Goal: Task Accomplishment & Management: Manage account settings

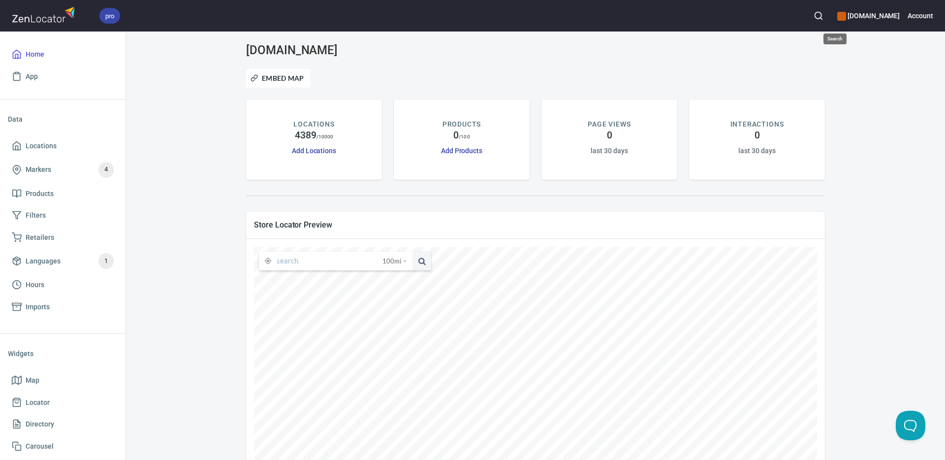
click at [823, 15] on icon "button" at bounding box center [818, 16] width 10 height 10
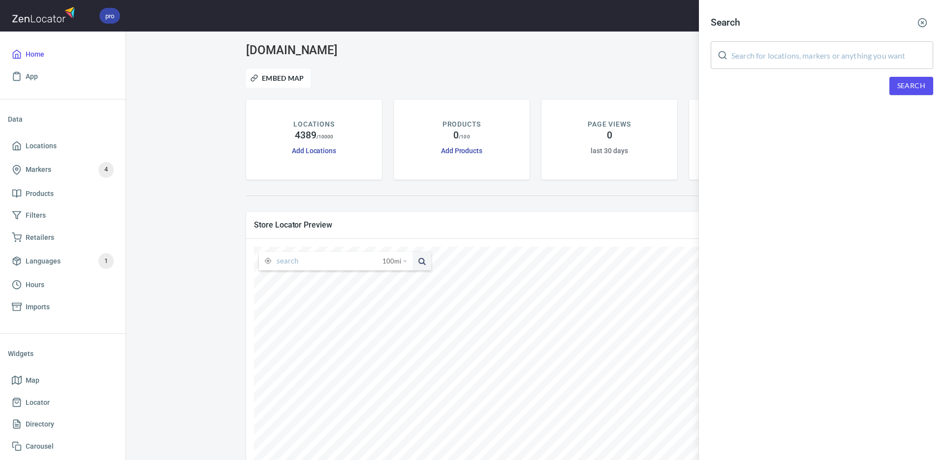
drag, startPoint x: 831, startPoint y: 56, endPoint x: 887, endPoint y: 72, distance: 59.0
click at [832, 56] on input "text" at bounding box center [832, 55] width 202 height 28
paste input "[PERSON_NAME]"
type input "[PERSON_NAME]"
click at [905, 89] on span "Search" at bounding box center [911, 86] width 28 height 12
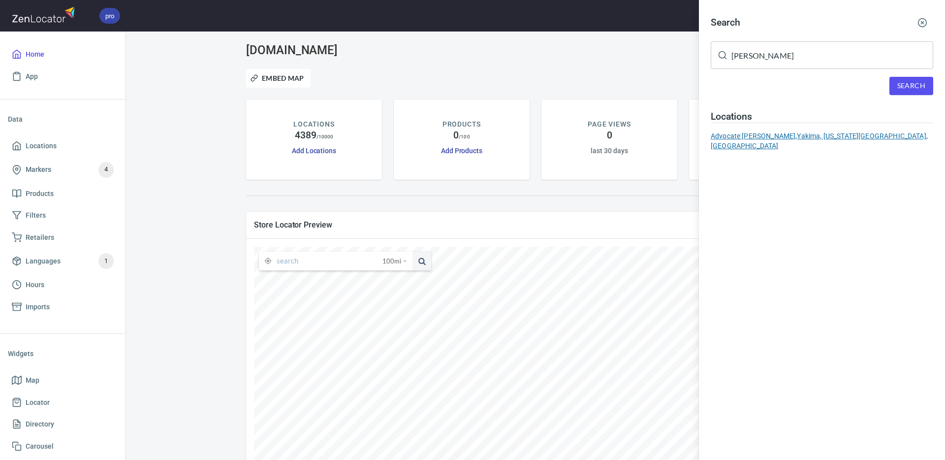
drag, startPoint x: 827, startPoint y: 133, endPoint x: 592, endPoint y: 194, distance: 241.9
click at [826, 133] on div "Advocate [PERSON_NAME], Yakima, [US_STATE][GEOGRAPHIC_DATA], [GEOGRAPHIC_DATA]" at bounding box center [822, 141] width 222 height 20
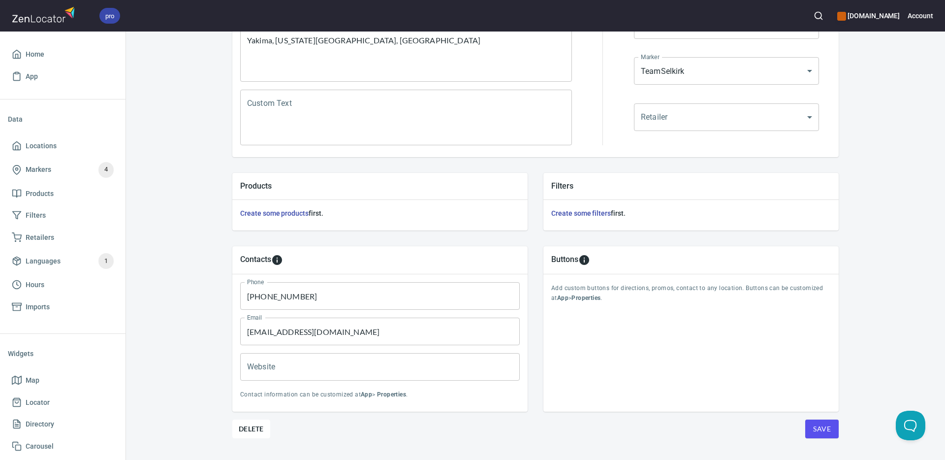
scroll to position [237, 0]
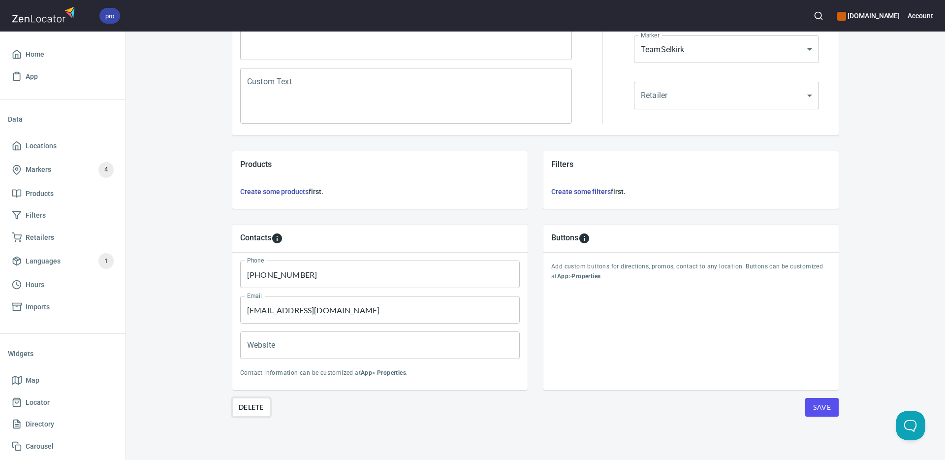
click at [258, 408] on span "Delete" at bounding box center [251, 407] width 25 height 12
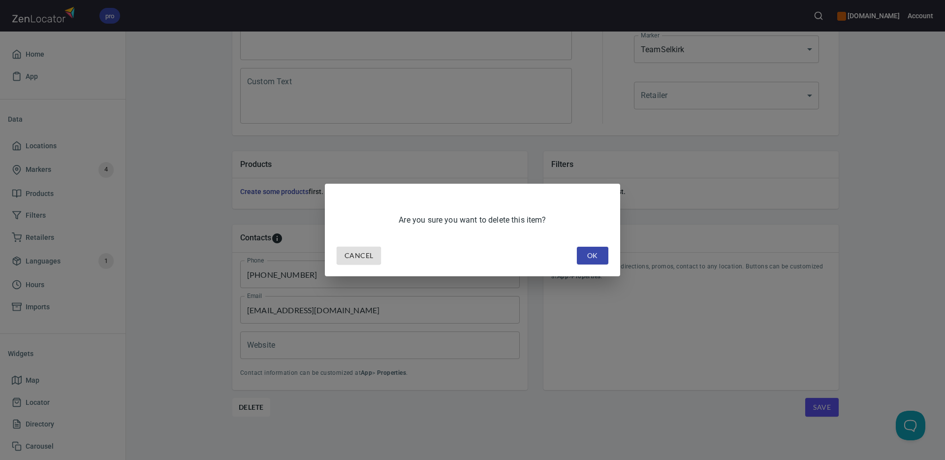
click at [587, 259] on span "OK" at bounding box center [593, 255] width 16 height 12
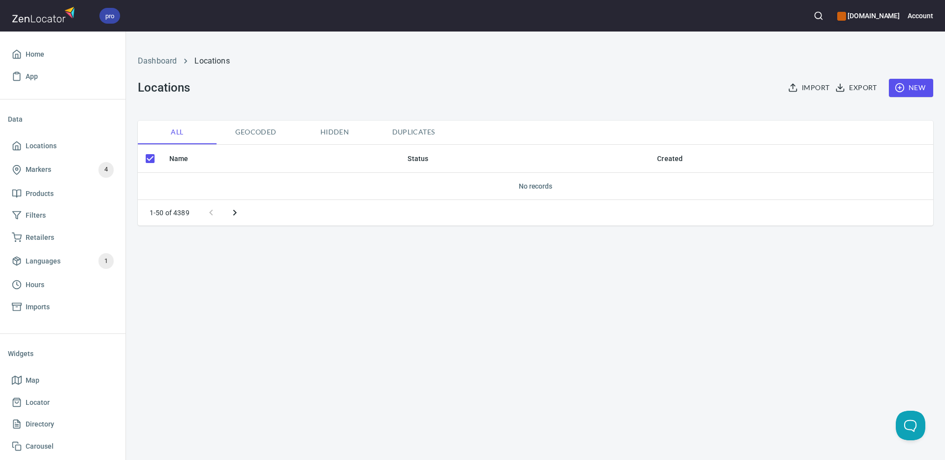
checkbox input "false"
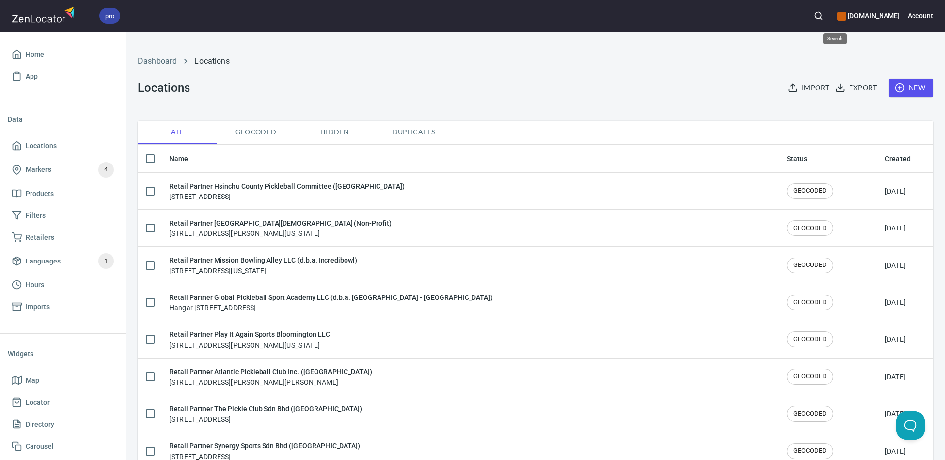
click at [823, 15] on icon "button" at bounding box center [818, 16] width 10 height 10
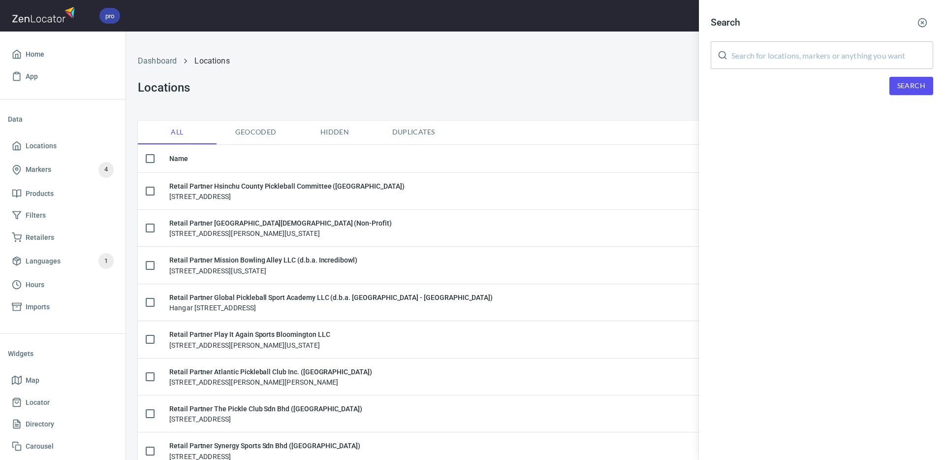
drag, startPoint x: 841, startPoint y: 57, endPoint x: 893, endPoint y: 76, distance: 55.6
click at [841, 57] on input "text" at bounding box center [832, 55] width 202 height 28
paste input "[PERSON_NAME] [PERSON_NAME]"
type input "[PERSON_NAME] [PERSON_NAME]"
click at [902, 88] on span "Search" at bounding box center [911, 86] width 28 height 12
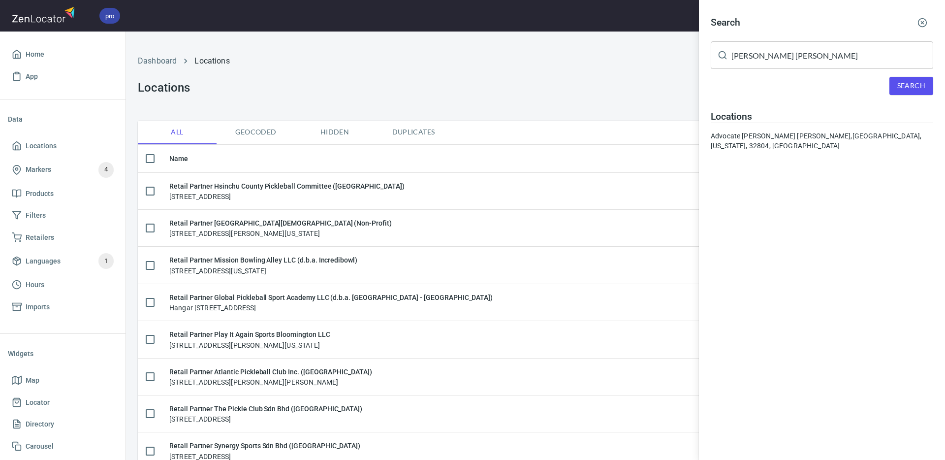
click at [816, 139] on div "Advocate [PERSON_NAME] [PERSON_NAME], [GEOGRAPHIC_DATA], [US_STATE], 32804, [GE…" at bounding box center [822, 141] width 222 height 20
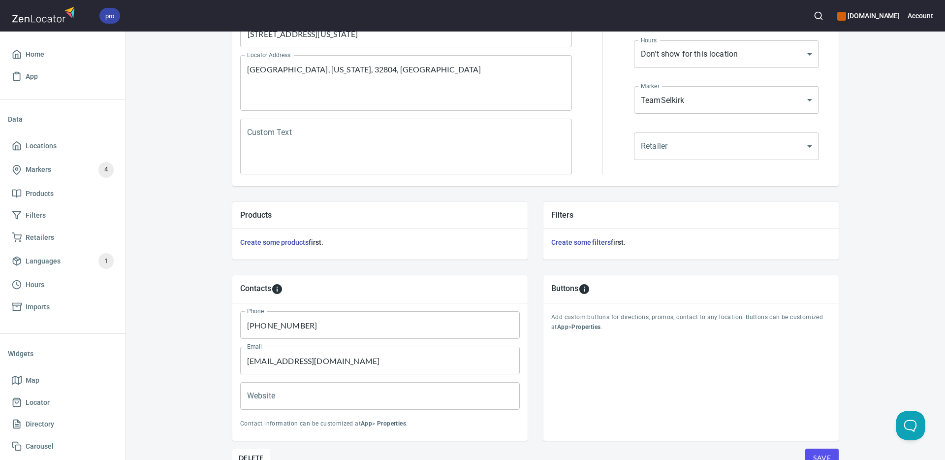
scroll to position [237, 0]
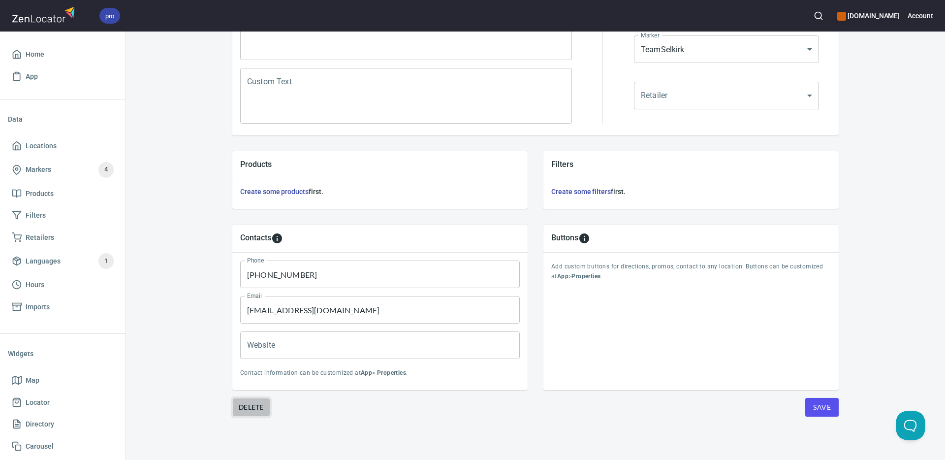
click at [250, 413] on button "Delete" at bounding box center [251, 407] width 38 height 19
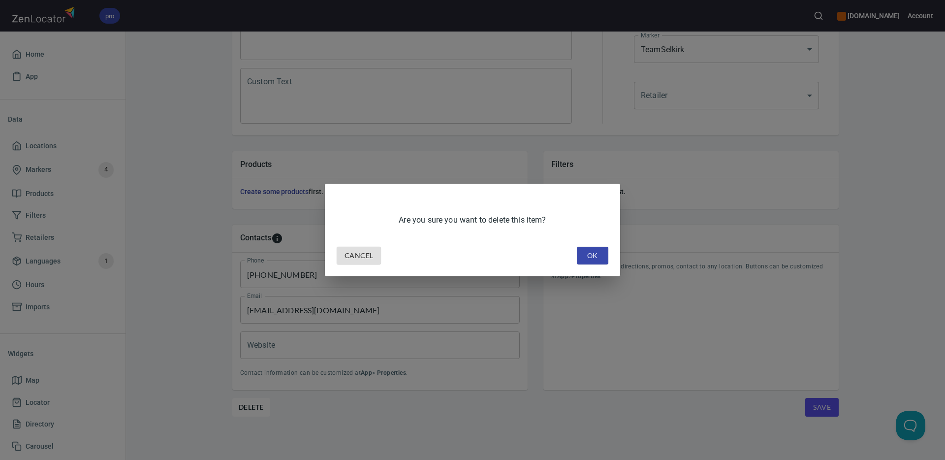
click at [596, 253] on span "OK" at bounding box center [593, 255] width 16 height 12
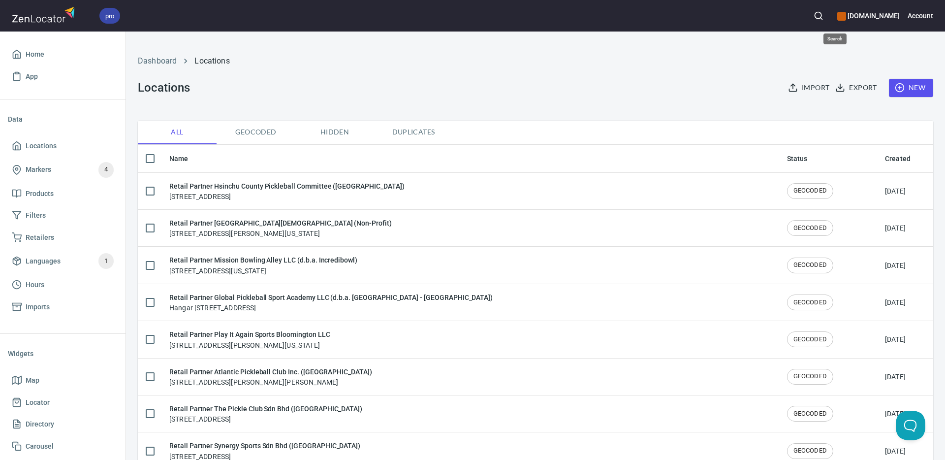
click at [823, 15] on icon "button" at bounding box center [818, 16] width 10 height 10
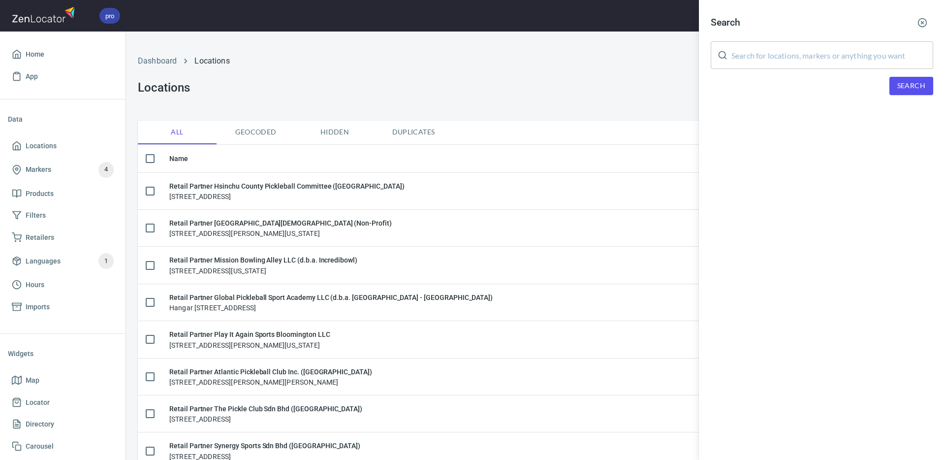
drag, startPoint x: 821, startPoint y: 52, endPoint x: 830, endPoint y: 58, distance: 11.1
click at [823, 54] on input "text" at bounding box center [832, 55] width 202 height 28
paste input "[PERSON_NAME]"
type input "[PERSON_NAME]"
click at [902, 84] on span "Search" at bounding box center [911, 86] width 28 height 12
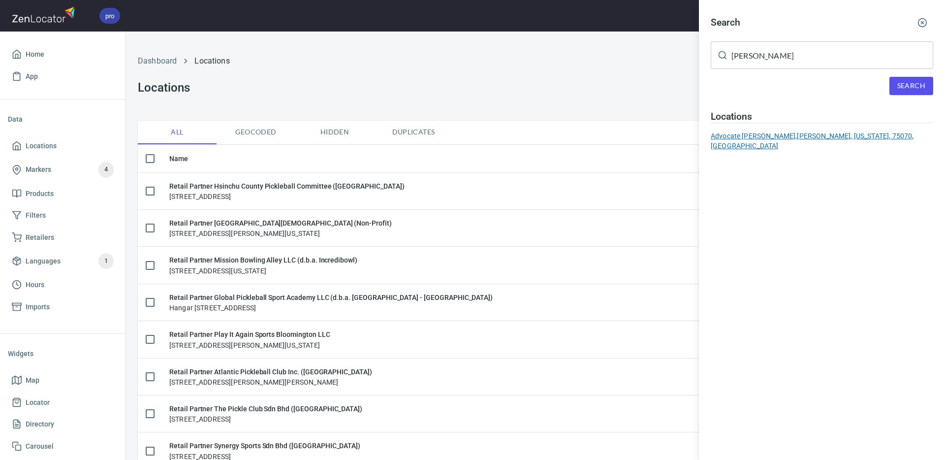
drag, startPoint x: 768, startPoint y: 134, endPoint x: 573, endPoint y: 179, distance: 199.9
click at [767, 134] on div "Advocate [PERSON_NAME], [PERSON_NAME], [US_STATE], 75070, [GEOGRAPHIC_DATA]" at bounding box center [822, 141] width 222 height 20
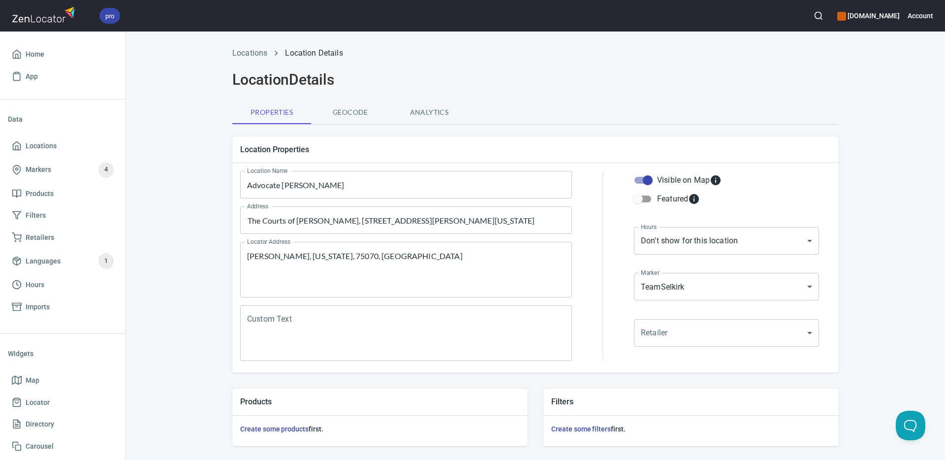
scroll to position [237, 0]
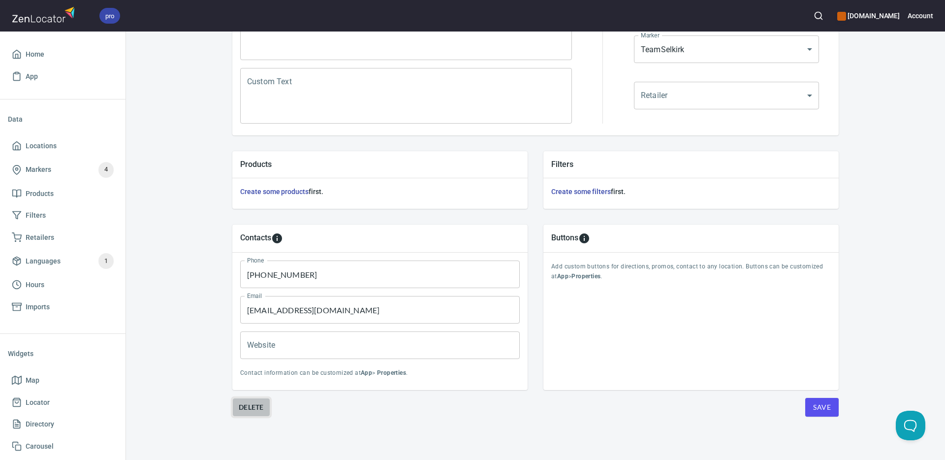
click at [260, 406] on span "Delete" at bounding box center [251, 407] width 25 height 12
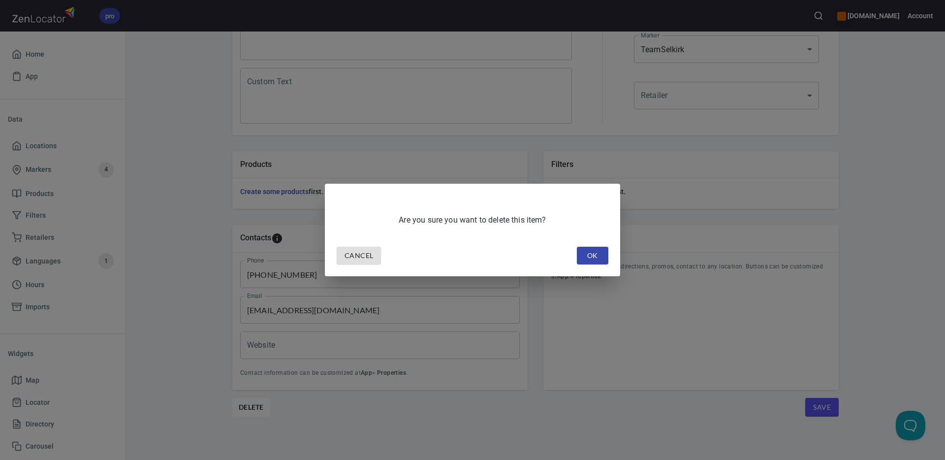
click at [587, 253] on span "OK" at bounding box center [593, 255] width 16 height 12
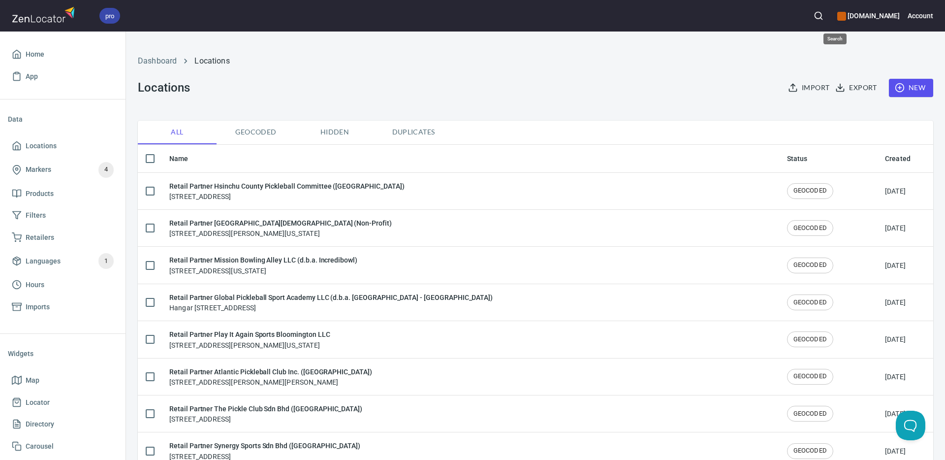
click at [823, 14] on icon "button" at bounding box center [818, 16] width 10 height 10
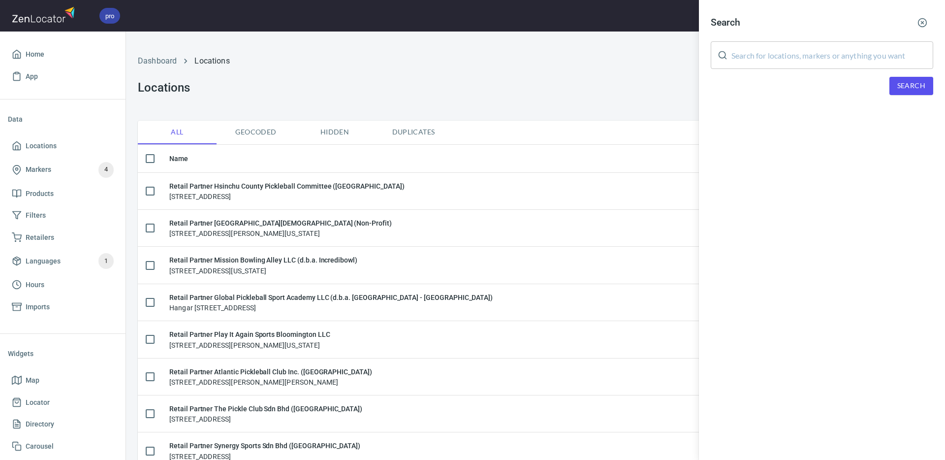
click at [848, 58] on input "text" at bounding box center [832, 55] width 202 height 28
paste input "[PERSON_NAME]"
type input "[PERSON_NAME]"
click at [904, 88] on span "Search" at bounding box center [911, 86] width 28 height 12
drag, startPoint x: 781, startPoint y: 135, endPoint x: 515, endPoint y: 181, distance: 270.1
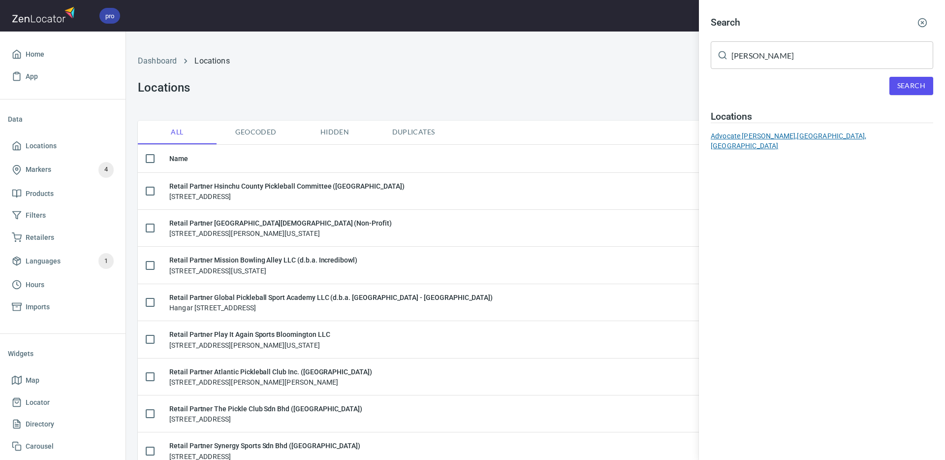
click at [781, 135] on div "Advocate [PERSON_NAME], [GEOGRAPHIC_DATA], [GEOGRAPHIC_DATA], 85251, [GEOGRAPHI…" at bounding box center [822, 141] width 222 height 20
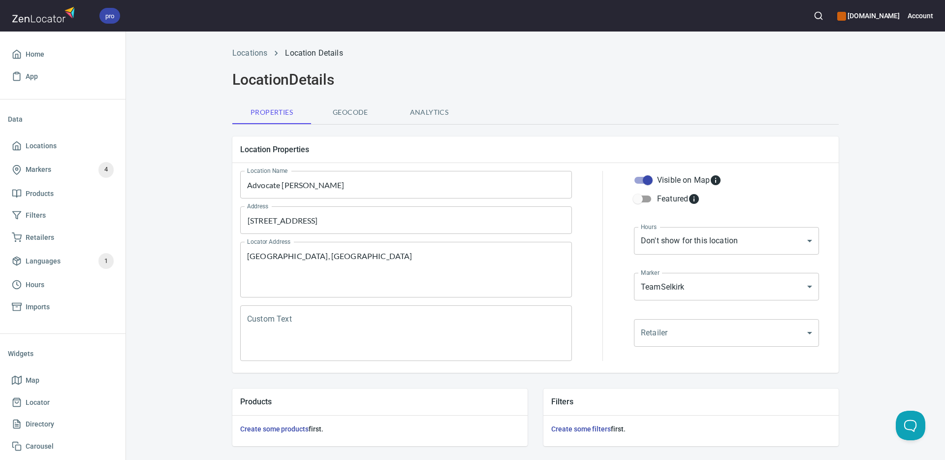
scroll to position [237, 0]
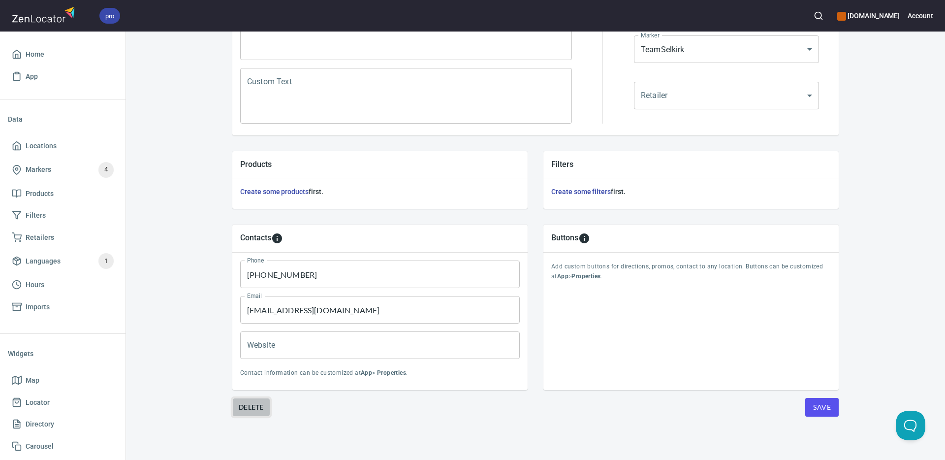
click at [251, 409] on span "Delete" at bounding box center [251, 407] width 25 height 12
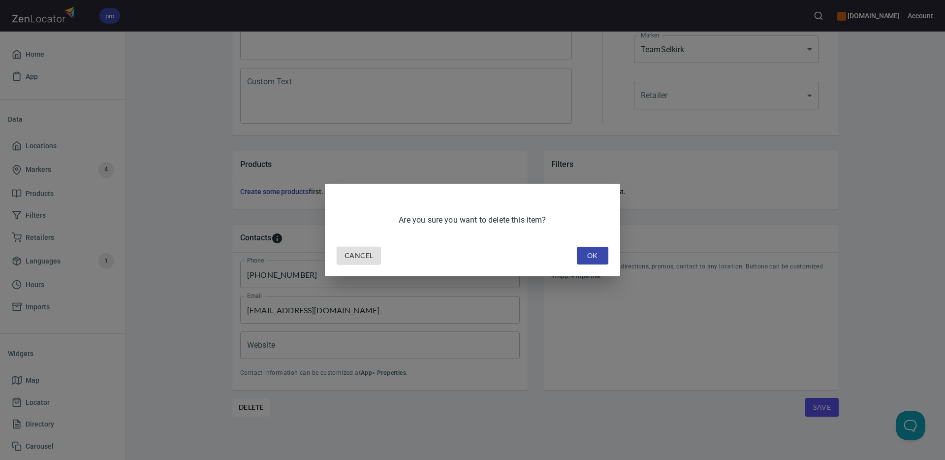
click at [605, 247] on button "OK" at bounding box center [592, 256] width 31 height 18
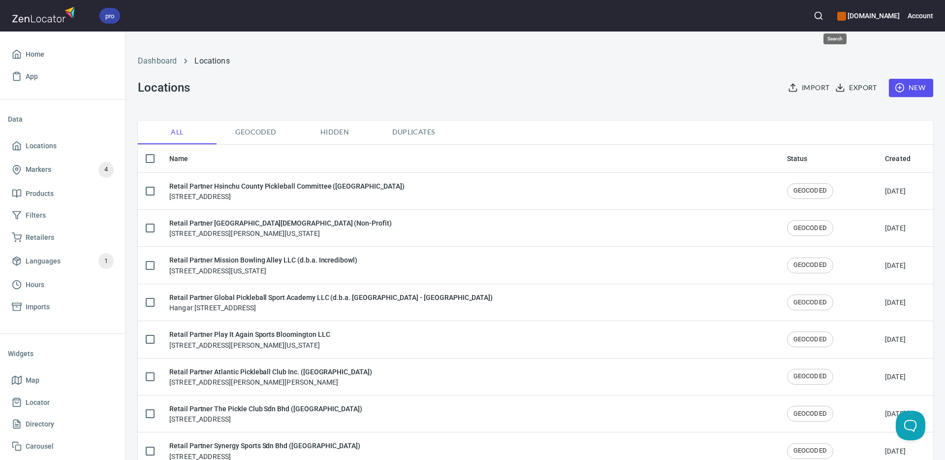
click at [823, 15] on icon "button" at bounding box center [818, 16] width 10 height 10
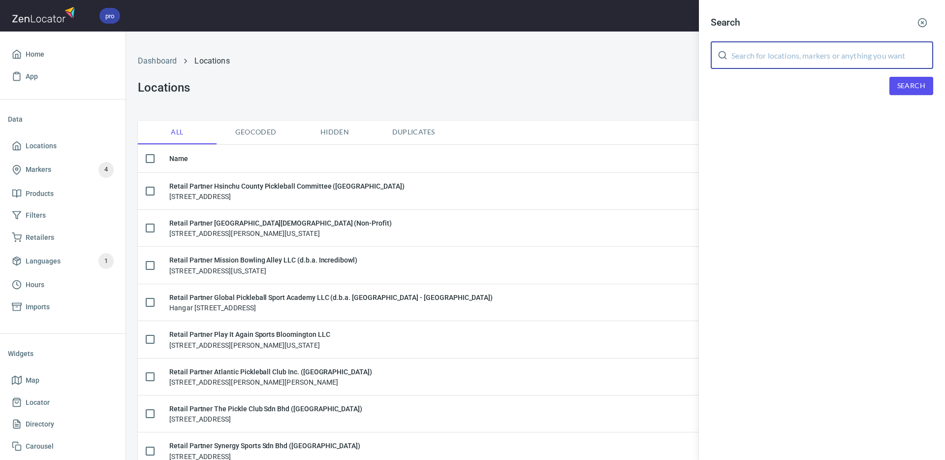
drag, startPoint x: 818, startPoint y: 58, endPoint x: 825, endPoint y: 59, distance: 7.0
click at [818, 57] on input "text" at bounding box center [832, 55] width 202 height 28
paste input "[PERSON_NAME]"
type input "[PERSON_NAME]"
click at [906, 88] on span "Search" at bounding box center [911, 86] width 28 height 12
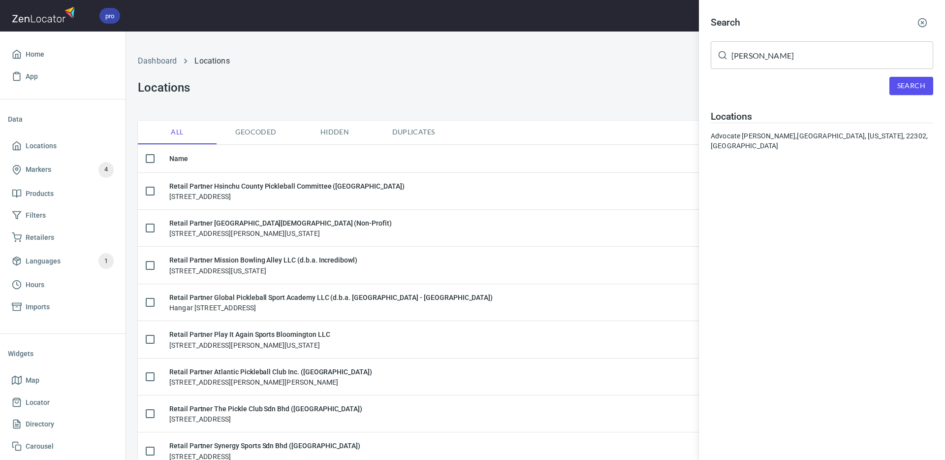
drag, startPoint x: 791, startPoint y: 133, endPoint x: 764, endPoint y: 151, distance: 32.3
click at [791, 134] on div "Advocate [PERSON_NAME], [GEOGRAPHIC_DATA], [US_STATE], 22302, [GEOGRAPHIC_DATA]" at bounding box center [822, 141] width 222 height 20
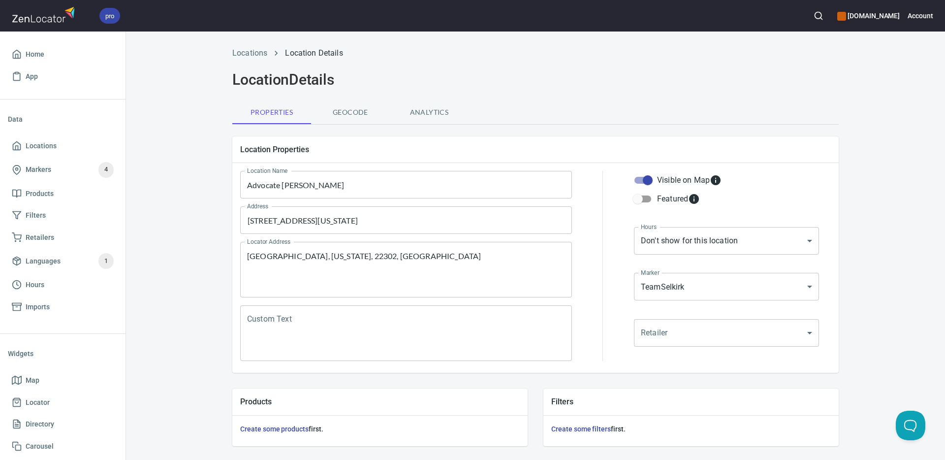
scroll to position [237, 0]
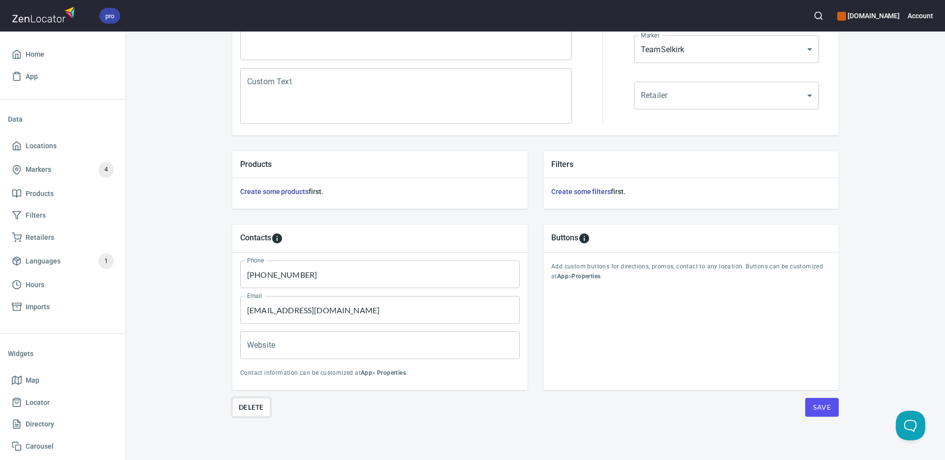
click at [250, 412] on span "Delete" at bounding box center [251, 407] width 25 height 12
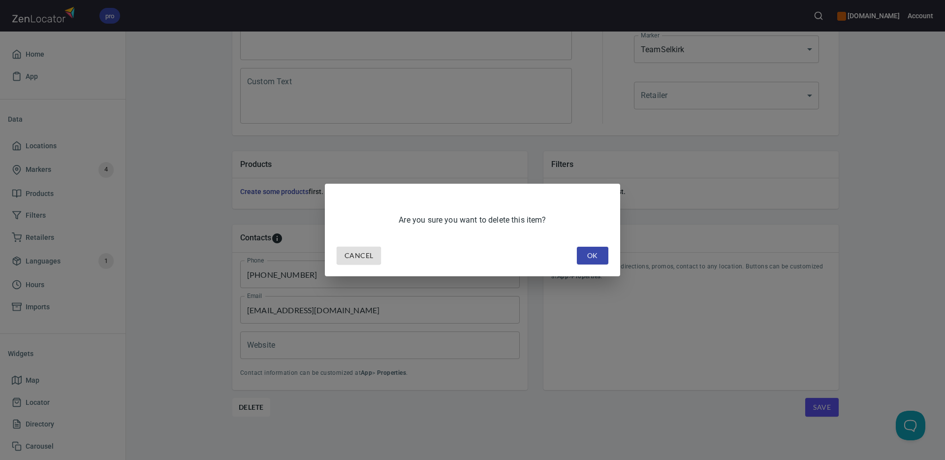
click at [588, 260] on span "OK" at bounding box center [593, 255] width 16 height 12
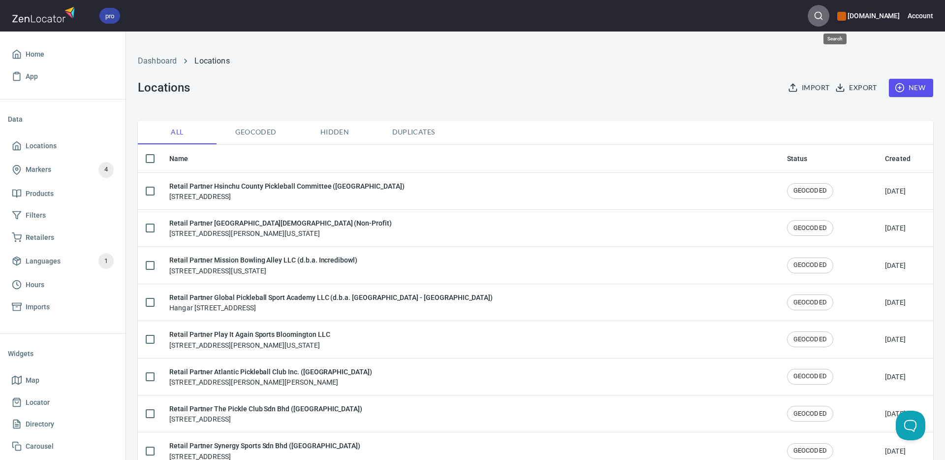
click at [823, 16] on icon "button" at bounding box center [818, 16] width 10 height 10
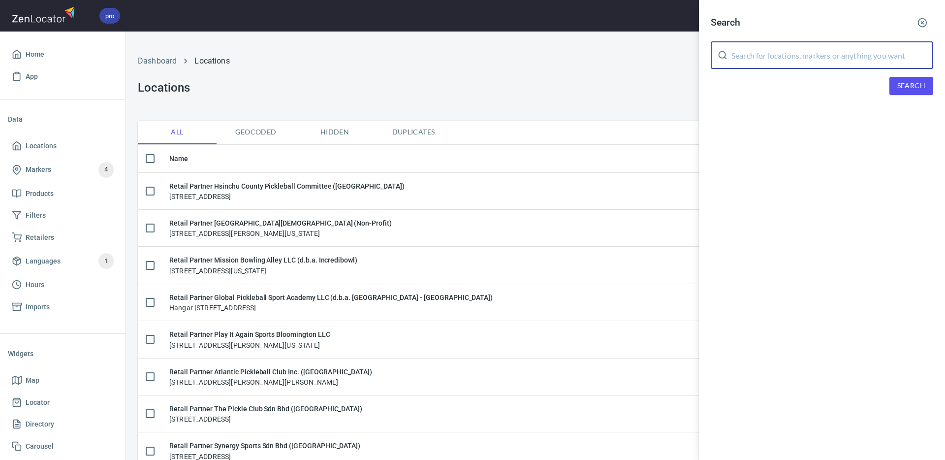
drag, startPoint x: 809, startPoint y: 53, endPoint x: 848, endPoint y: 69, distance: 42.3
click at [809, 53] on input "text" at bounding box center [832, 55] width 202 height 28
paste input "[PERSON_NAME]"
type input "[PERSON_NAME]"
click at [909, 87] on span "Search" at bounding box center [911, 86] width 28 height 12
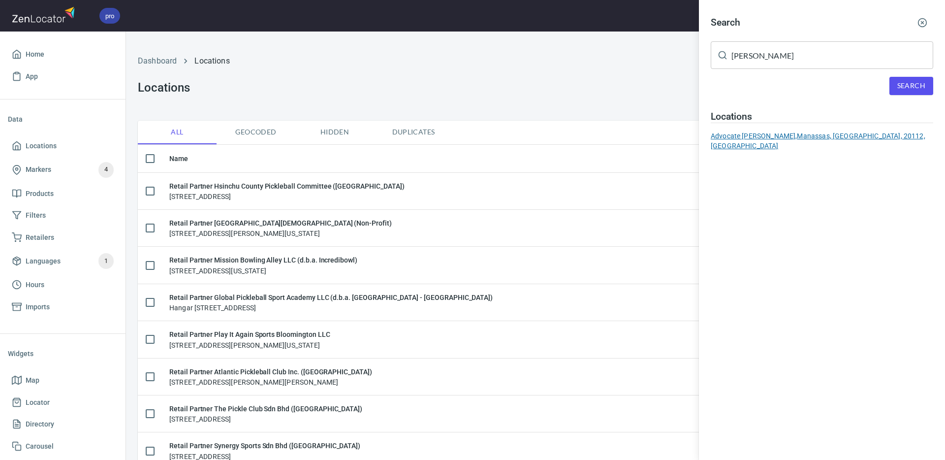
drag, startPoint x: 792, startPoint y: 136, endPoint x: 754, endPoint y: 161, distance: 44.8
click at [792, 136] on div "Advocate [PERSON_NAME], [GEOGRAPHIC_DATA], [GEOGRAPHIC_DATA], 20112, [GEOGRAPHI…" at bounding box center [822, 141] width 222 height 20
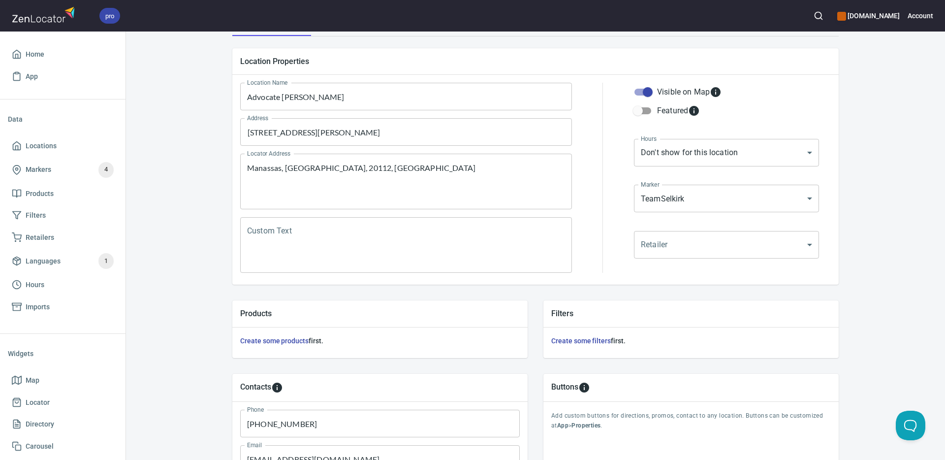
scroll to position [237, 0]
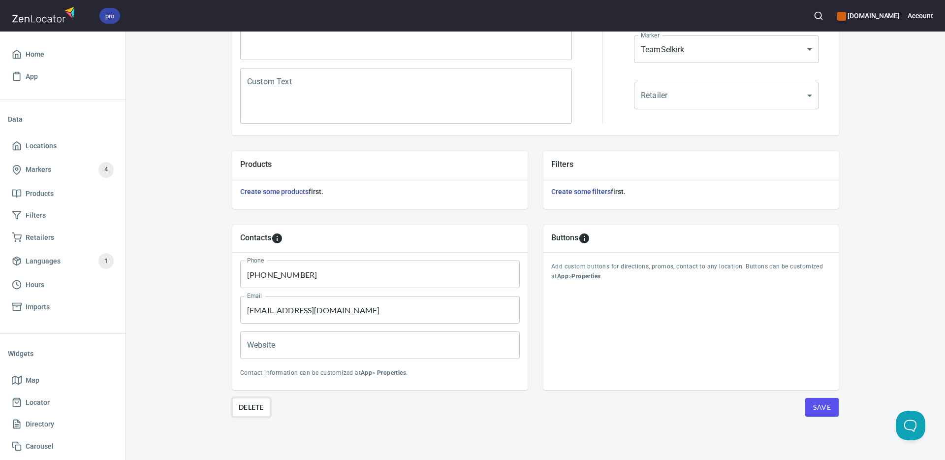
click at [254, 409] on span "Delete" at bounding box center [251, 407] width 25 height 12
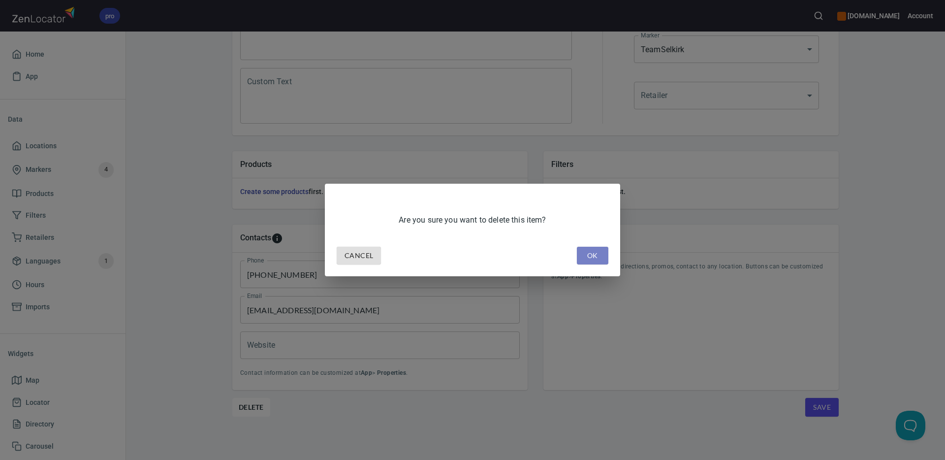
click at [594, 255] on span "OK" at bounding box center [593, 255] width 16 height 12
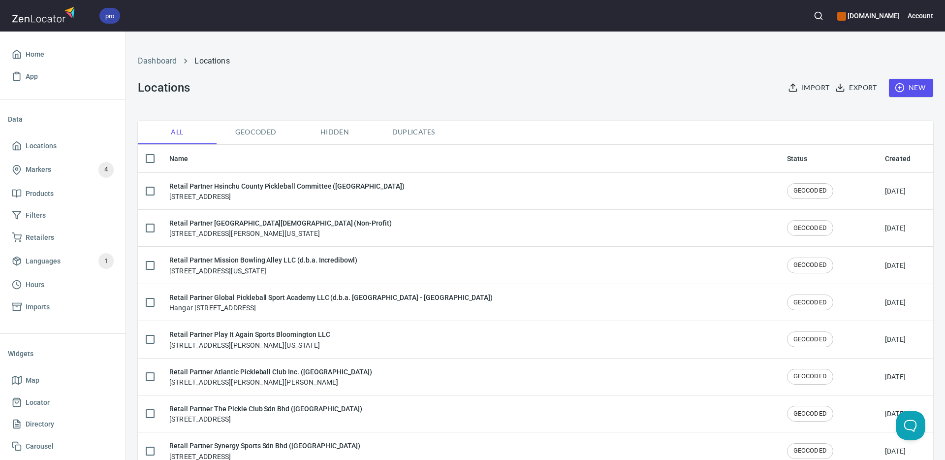
click at [823, 16] on icon "button" at bounding box center [818, 16] width 10 height 10
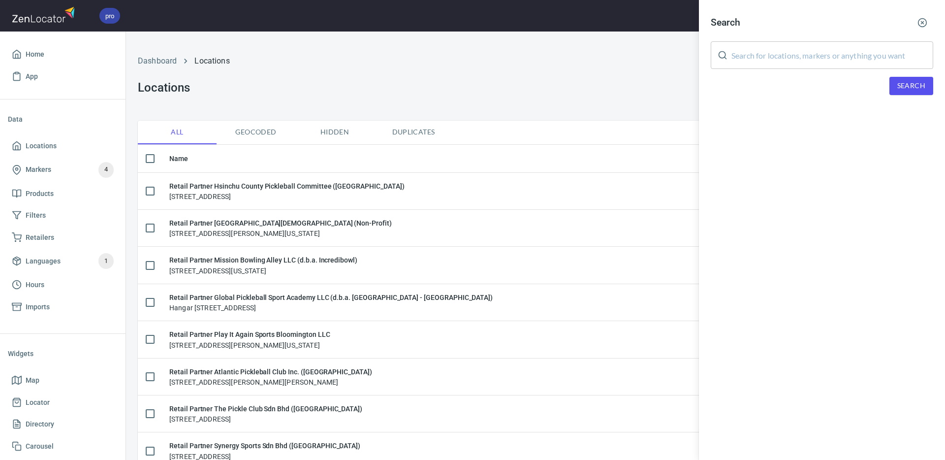
drag, startPoint x: 834, startPoint y: 51, endPoint x: 860, endPoint y: 68, distance: 31.7
click at [834, 51] on input "text" at bounding box center [832, 55] width 202 height 28
paste input "[PERSON_NAME]"
type input "[PERSON_NAME]"
click at [895, 83] on button "Search" at bounding box center [911, 86] width 44 height 18
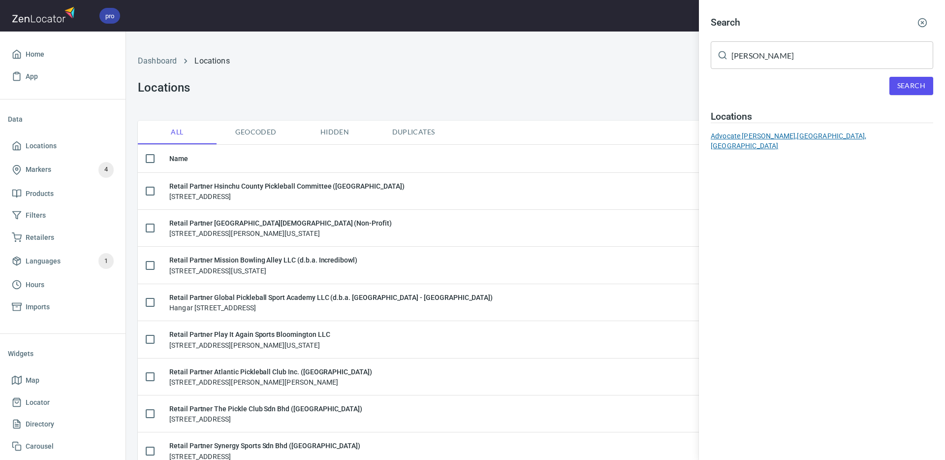
click at [793, 133] on div "Advocate [PERSON_NAME], [GEOGRAPHIC_DATA], [GEOGRAPHIC_DATA]" at bounding box center [822, 141] width 222 height 20
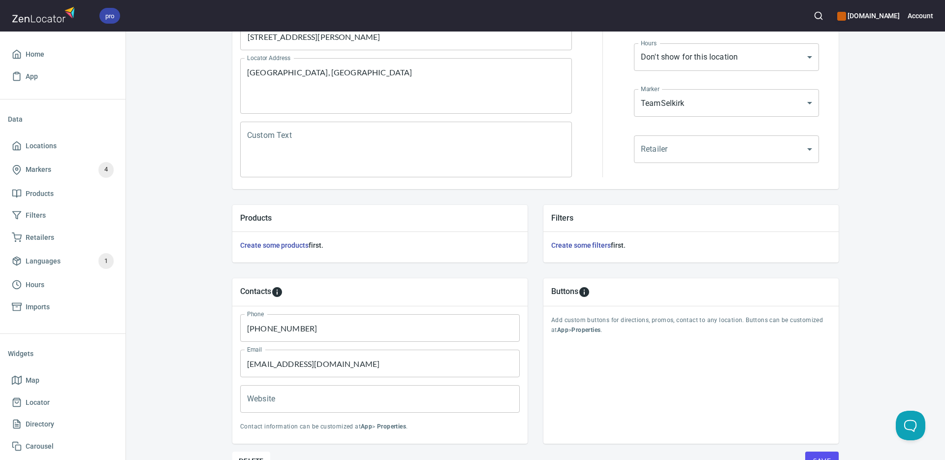
scroll to position [237, 0]
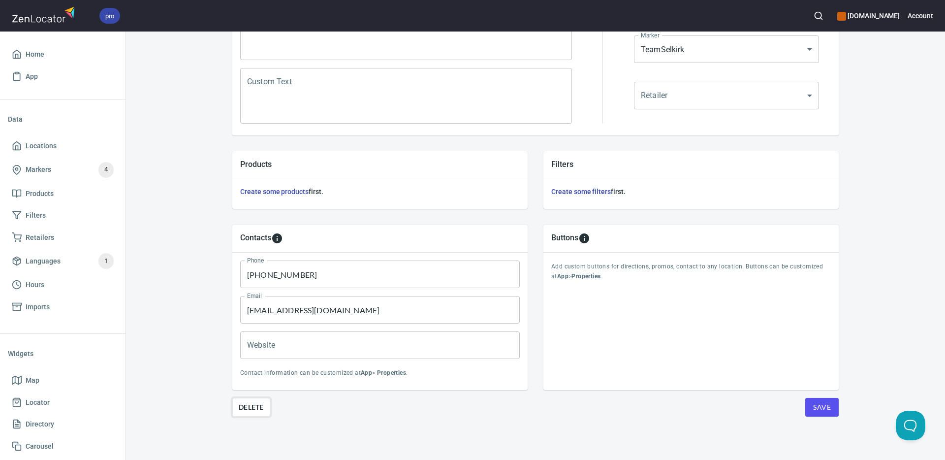
click at [252, 409] on span "Delete" at bounding box center [251, 407] width 25 height 12
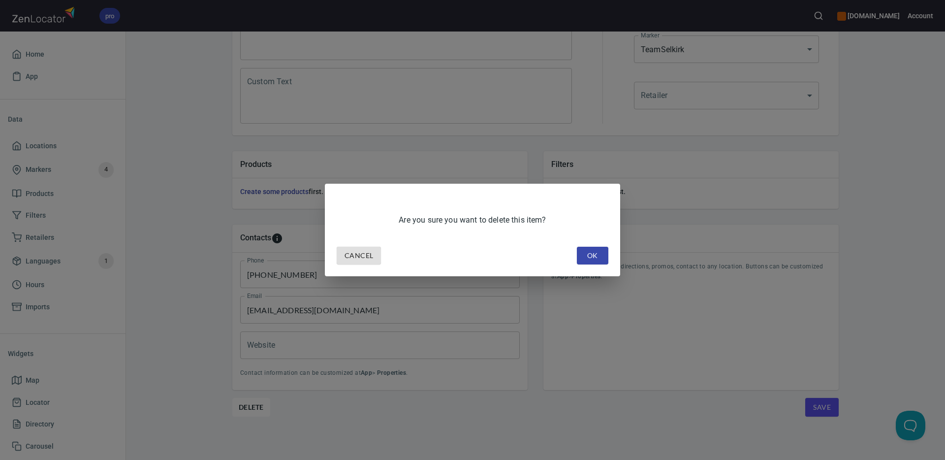
click at [593, 258] on span "OK" at bounding box center [593, 255] width 16 height 12
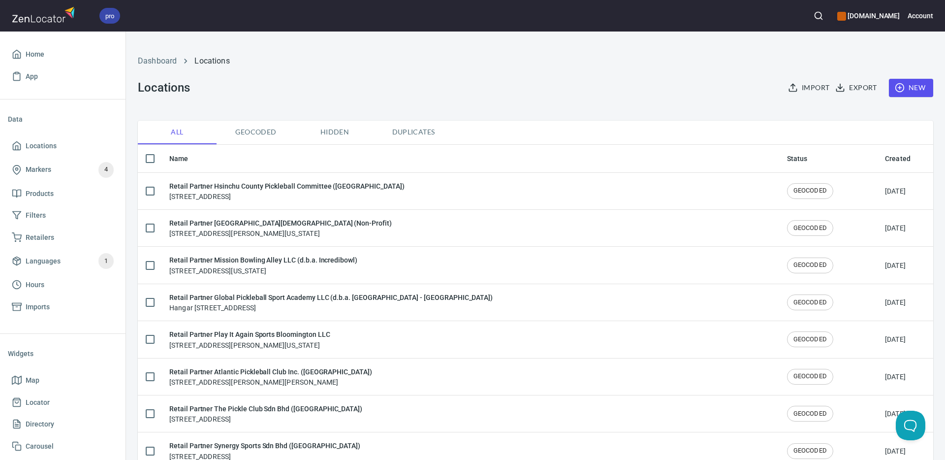
click at [823, 15] on icon "button" at bounding box center [818, 16] width 10 height 10
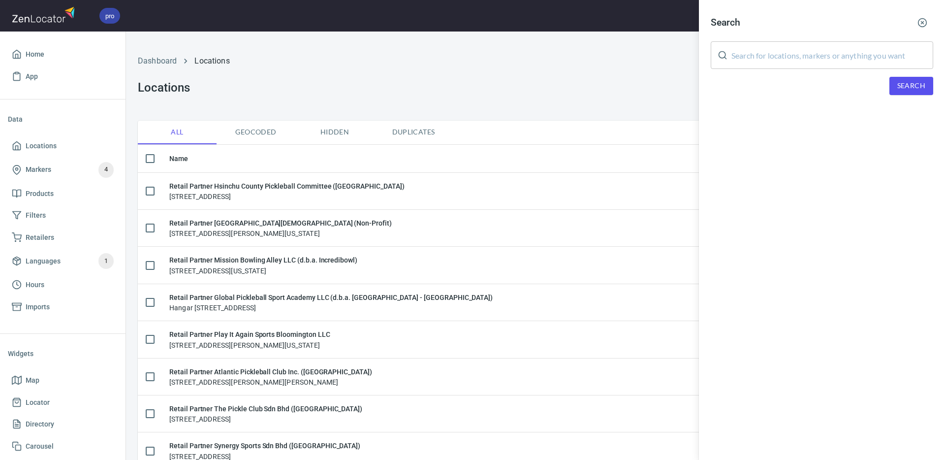
click at [853, 61] on input "text" at bounding box center [832, 55] width 202 height 28
paste input "[PERSON_NAME]"
type input "[PERSON_NAME]"
click at [904, 82] on span "Search" at bounding box center [911, 86] width 28 height 12
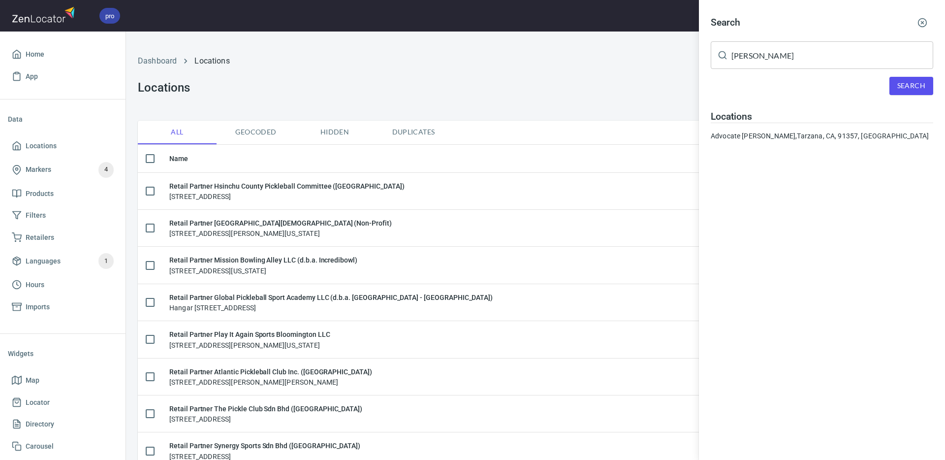
drag, startPoint x: 794, startPoint y: 137, endPoint x: 713, endPoint y: 164, distance: 85.3
click at [794, 137] on div "Advocate [PERSON_NAME], [PERSON_NAME], [GEOGRAPHIC_DATA], 91357, [GEOGRAPHIC_DA…" at bounding box center [822, 136] width 222 height 10
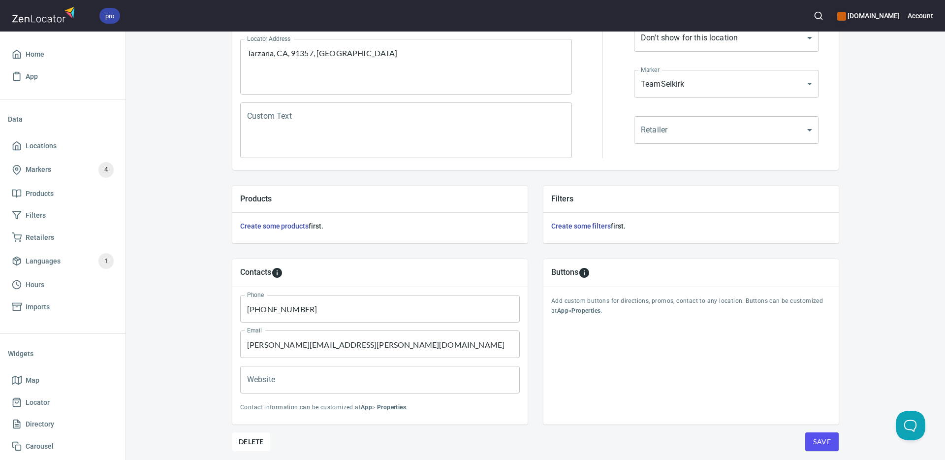
scroll to position [237, 0]
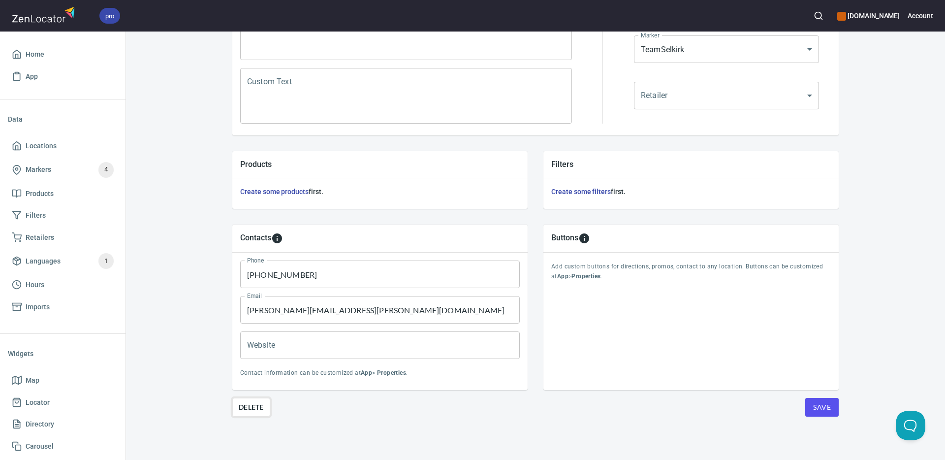
click at [250, 406] on span "Delete" at bounding box center [251, 407] width 25 height 12
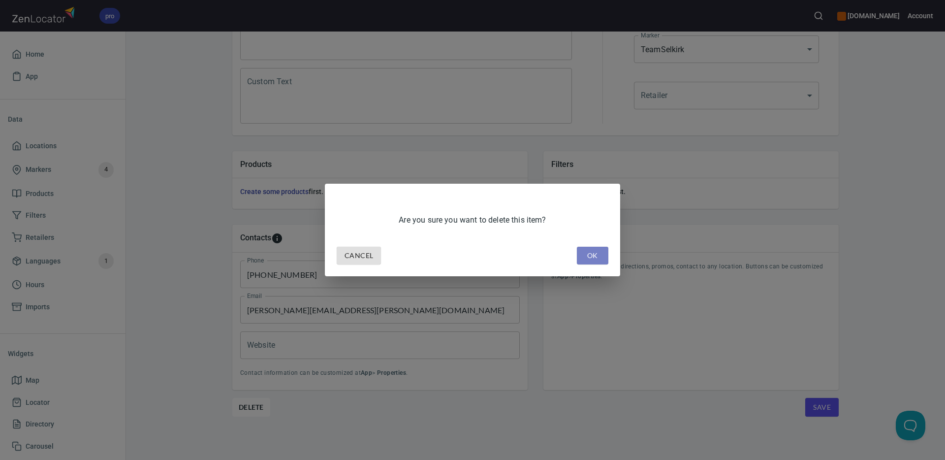
click at [587, 255] on span "OK" at bounding box center [593, 255] width 16 height 12
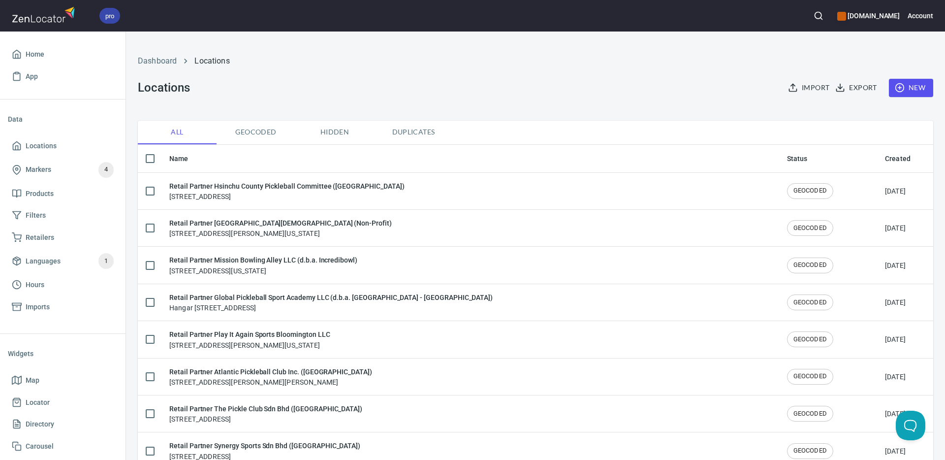
click at [823, 15] on icon "button" at bounding box center [818, 16] width 10 height 10
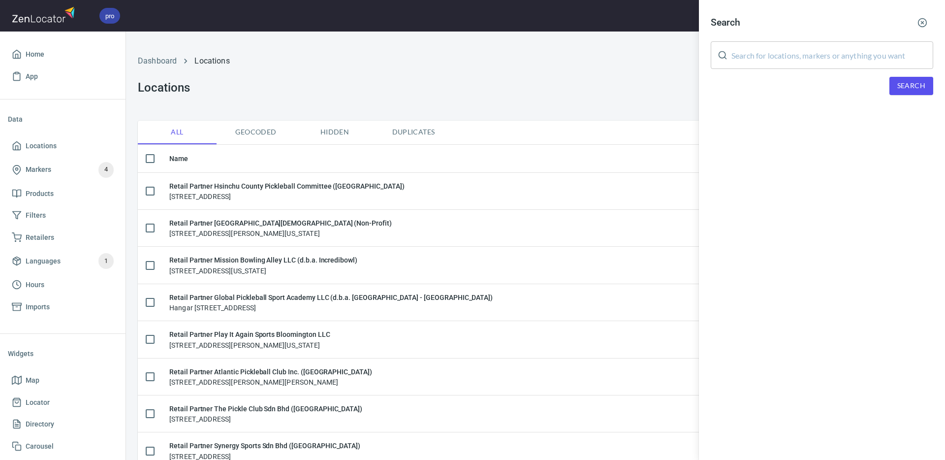
drag, startPoint x: 833, startPoint y: 54, endPoint x: 860, endPoint y: 70, distance: 32.0
click at [833, 54] on input "text" at bounding box center [832, 55] width 202 height 28
paste input "[PERSON_NAME]"
type input "[PERSON_NAME]"
drag, startPoint x: 904, startPoint y: 89, endPoint x: 896, endPoint y: 91, distance: 8.1
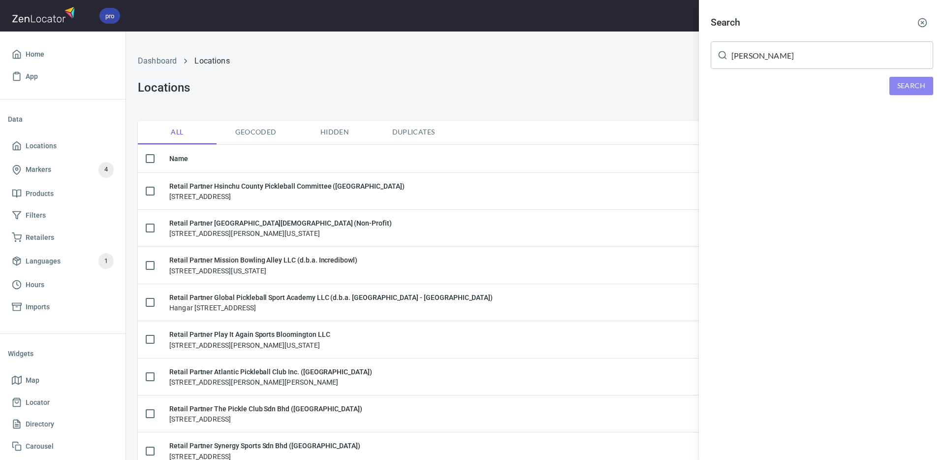
click at [904, 89] on span "Search" at bounding box center [911, 86] width 28 height 12
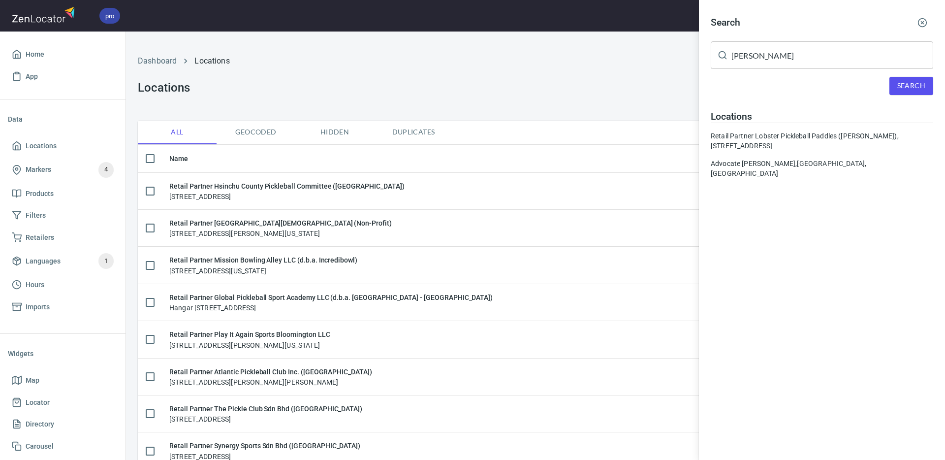
click at [799, 163] on div "Advocate [PERSON_NAME], [GEOGRAPHIC_DATA], [GEOGRAPHIC_DATA], 02760, [GEOGRAPHI…" at bounding box center [822, 168] width 222 height 20
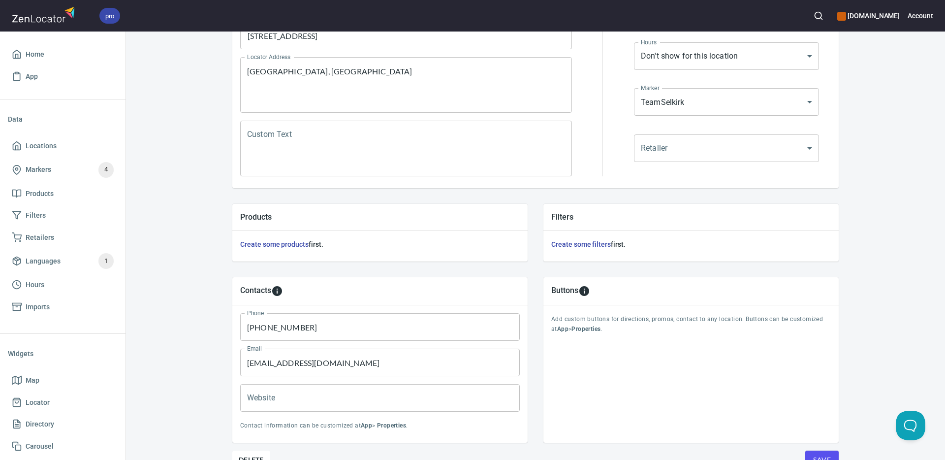
scroll to position [237, 0]
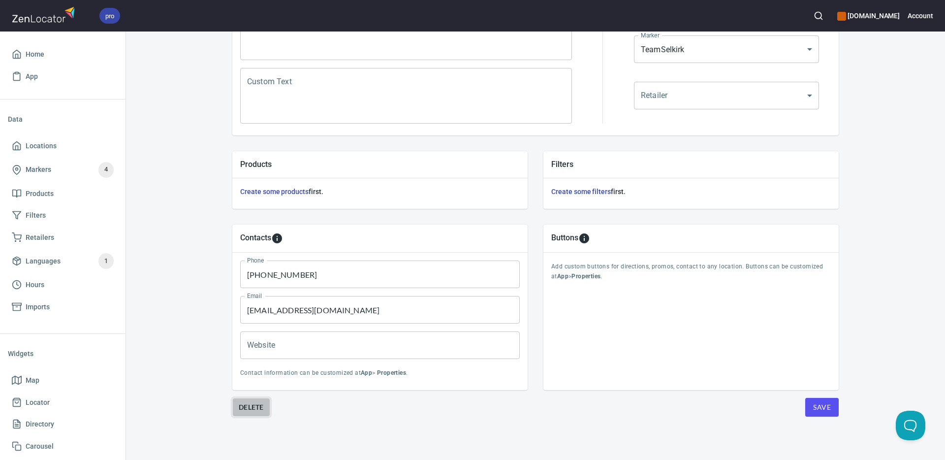
click at [255, 405] on span "Delete" at bounding box center [251, 407] width 25 height 12
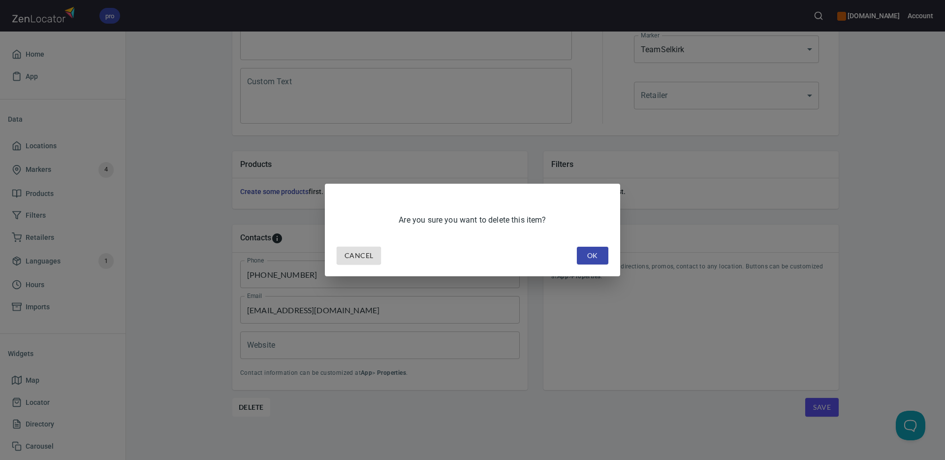
click at [593, 256] on span "OK" at bounding box center [593, 255] width 16 height 12
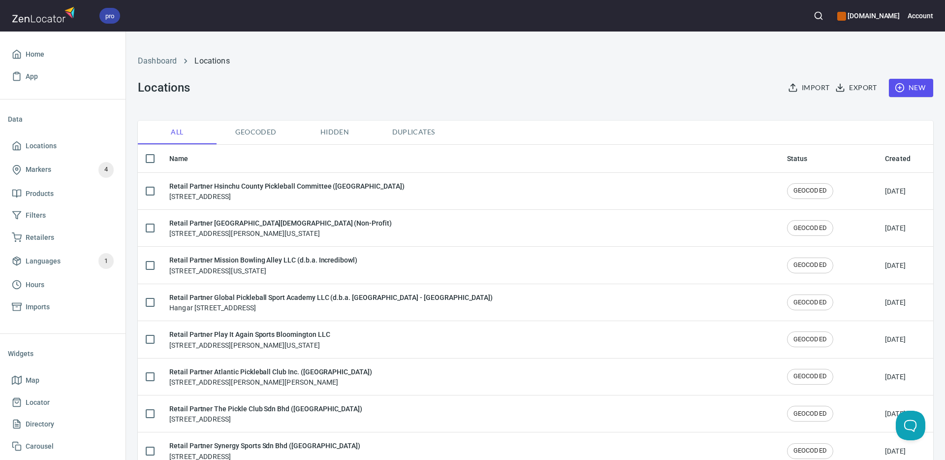
click at [823, 17] on icon "button" at bounding box center [818, 16] width 10 height 10
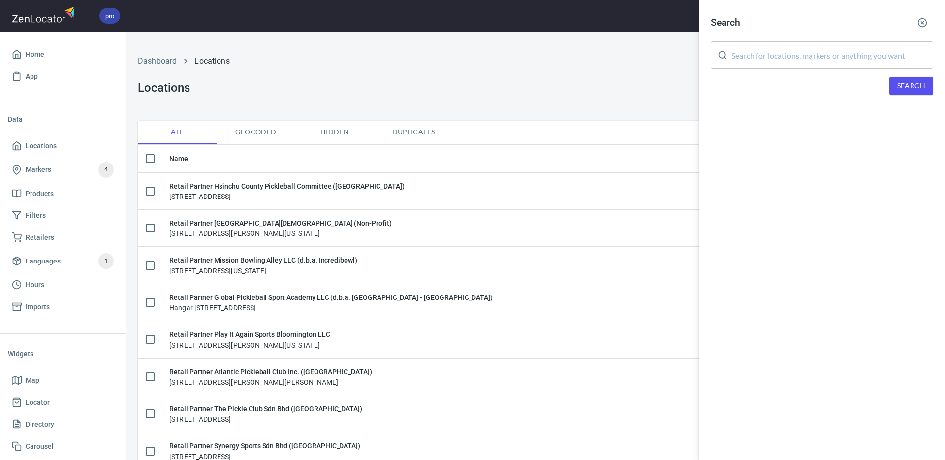
drag, startPoint x: 804, startPoint y: 55, endPoint x: 911, endPoint y: 88, distance: 111.3
click at [804, 55] on input "text" at bounding box center [832, 55] width 202 height 28
paste input "[PERSON_NAME]"
type input "[PERSON_NAME]"
drag, startPoint x: 908, startPoint y: 88, endPoint x: 851, endPoint y: 106, distance: 60.4
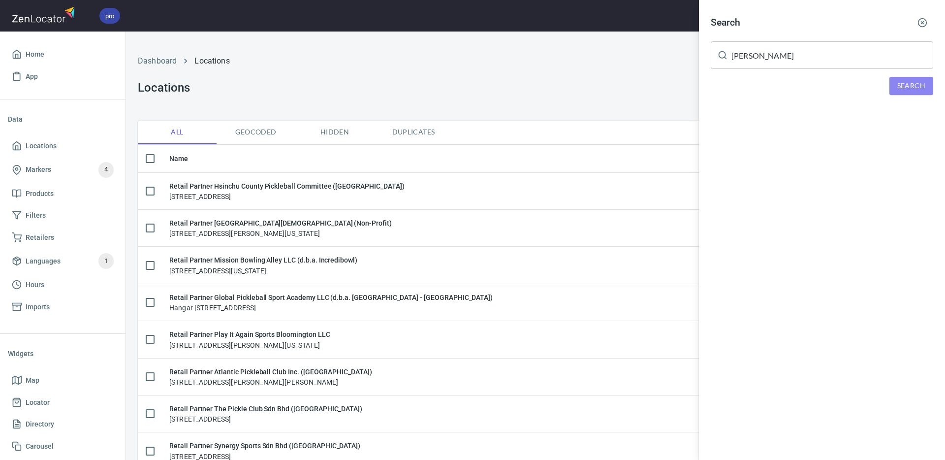
click at [908, 88] on span "Search" at bounding box center [911, 86] width 28 height 12
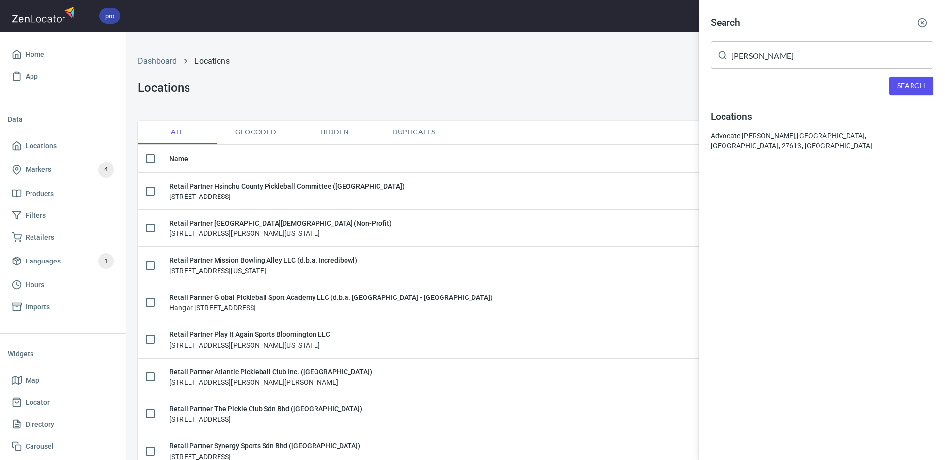
drag, startPoint x: 796, startPoint y: 133, endPoint x: 716, endPoint y: 180, distance: 92.2
click at [796, 133] on div "Advocate [PERSON_NAME], [GEOGRAPHIC_DATA], [GEOGRAPHIC_DATA], 27613, [GEOGRAPHI…" at bounding box center [822, 141] width 222 height 20
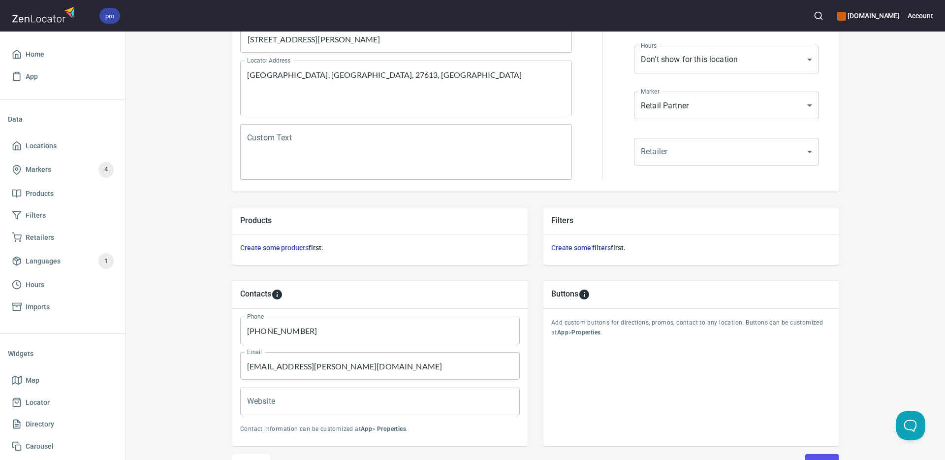
scroll to position [237, 0]
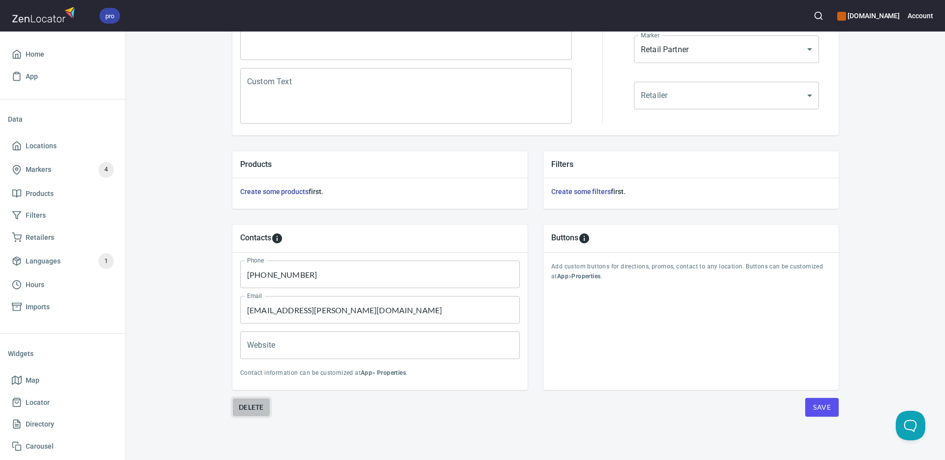
click at [259, 409] on span "Delete" at bounding box center [251, 407] width 25 height 12
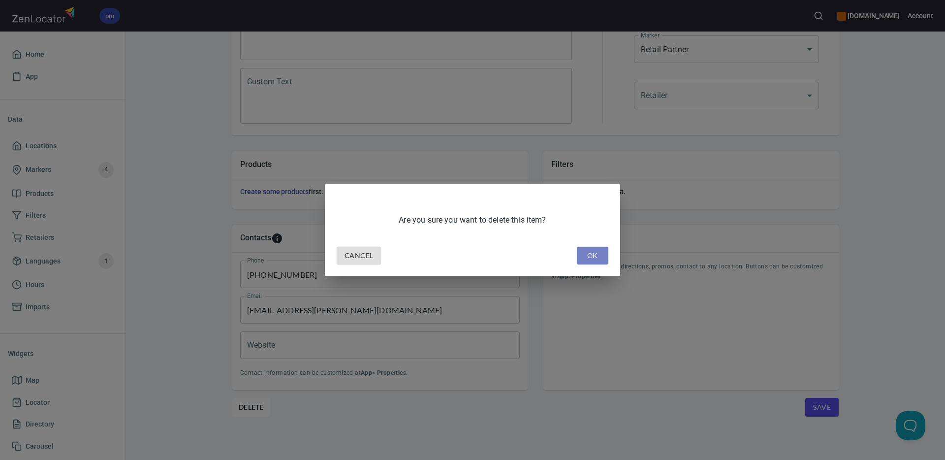
click at [590, 260] on span "OK" at bounding box center [593, 255] width 16 height 12
